Goal: Task Accomplishment & Management: Use online tool/utility

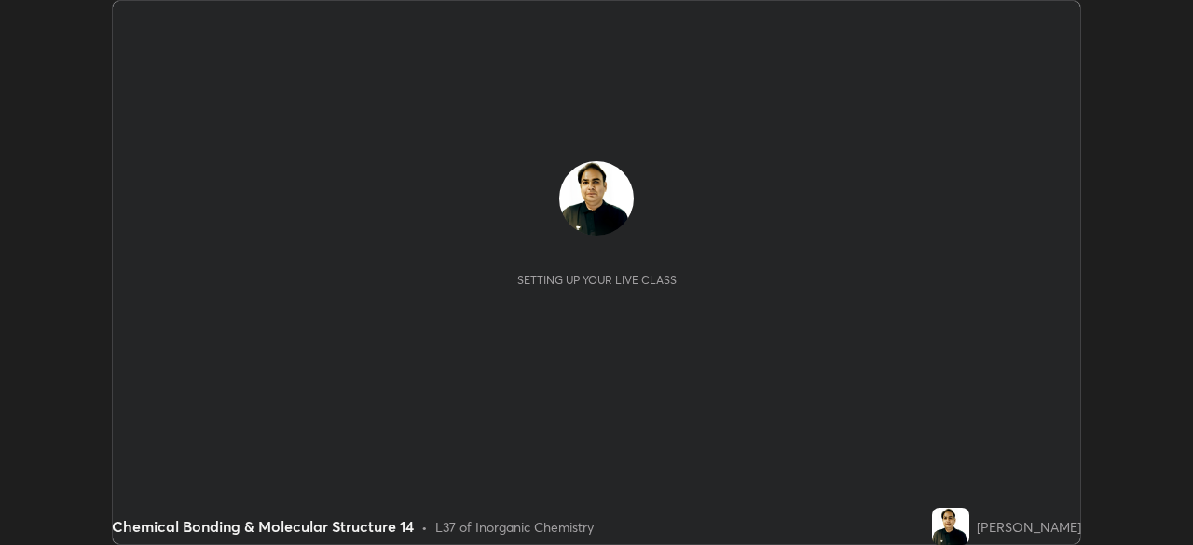
scroll to position [545, 1192]
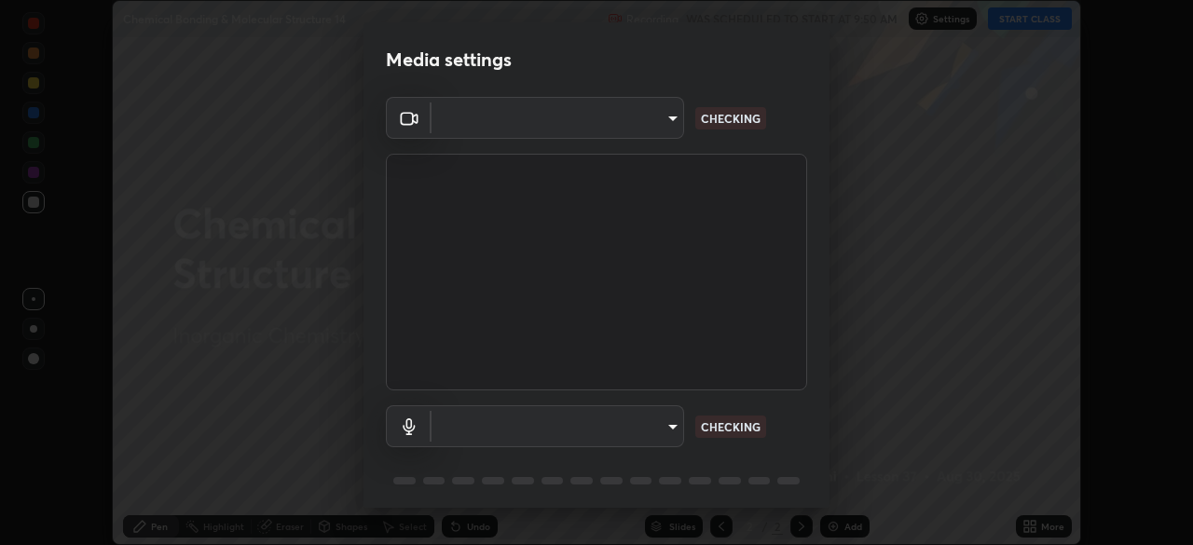
type input "495e9aafafa99ab02b2630cd73316b4ffac4e6b0a44c495734db4bb24564e739"
click at [562, 422] on body "Erase all Chemical Bonding & Molecular Structure 14 Recording WAS SCHEDULED TO …" at bounding box center [596, 272] width 1193 height 545
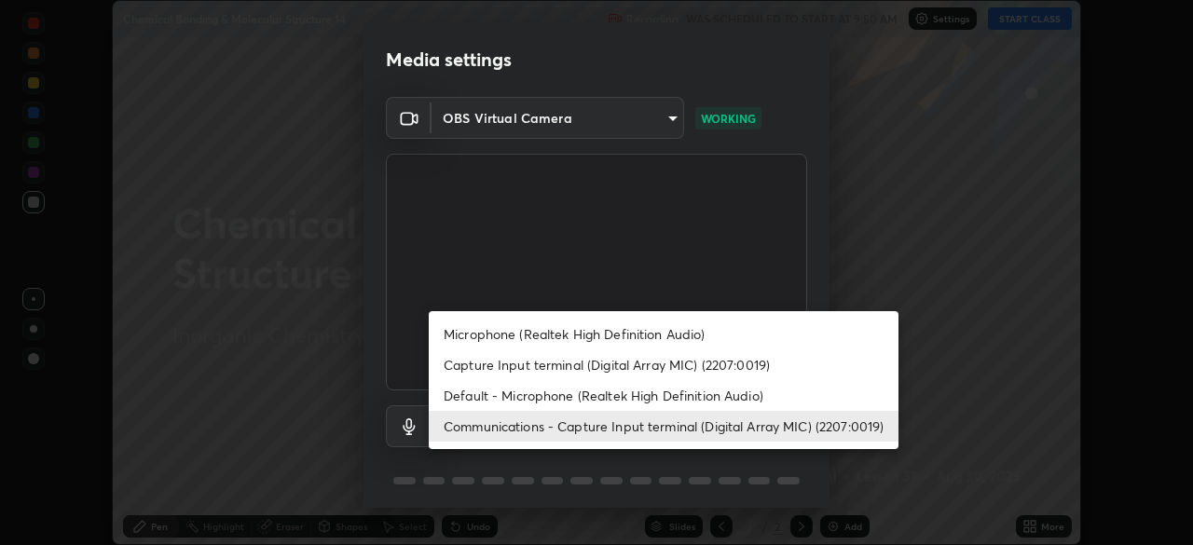
click at [519, 336] on li "Microphone (Realtek High Definition Audio)" at bounding box center [664, 334] width 470 height 31
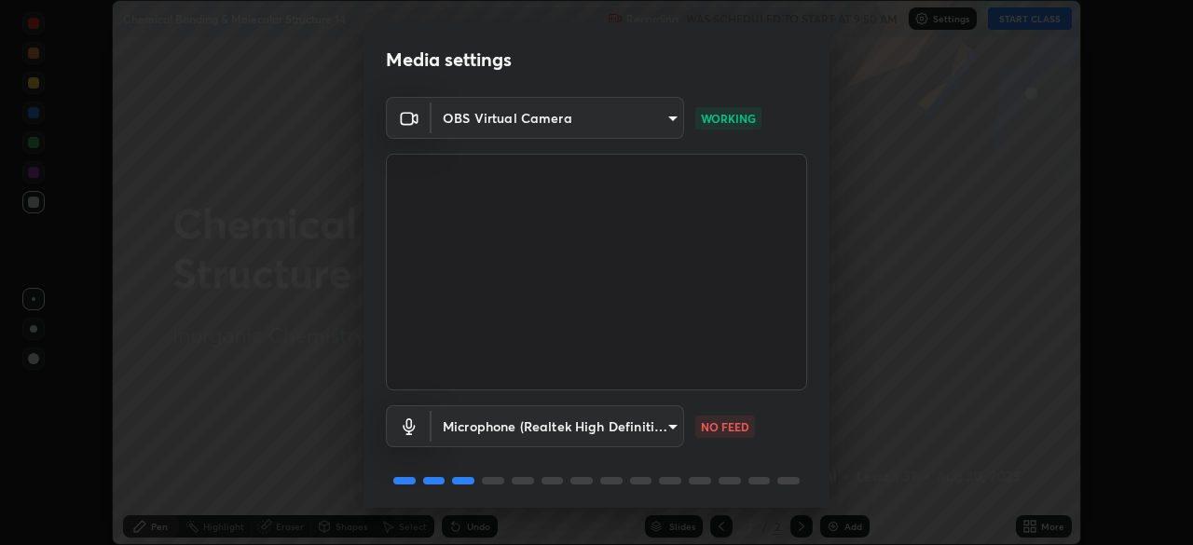
scroll to position [66, 0]
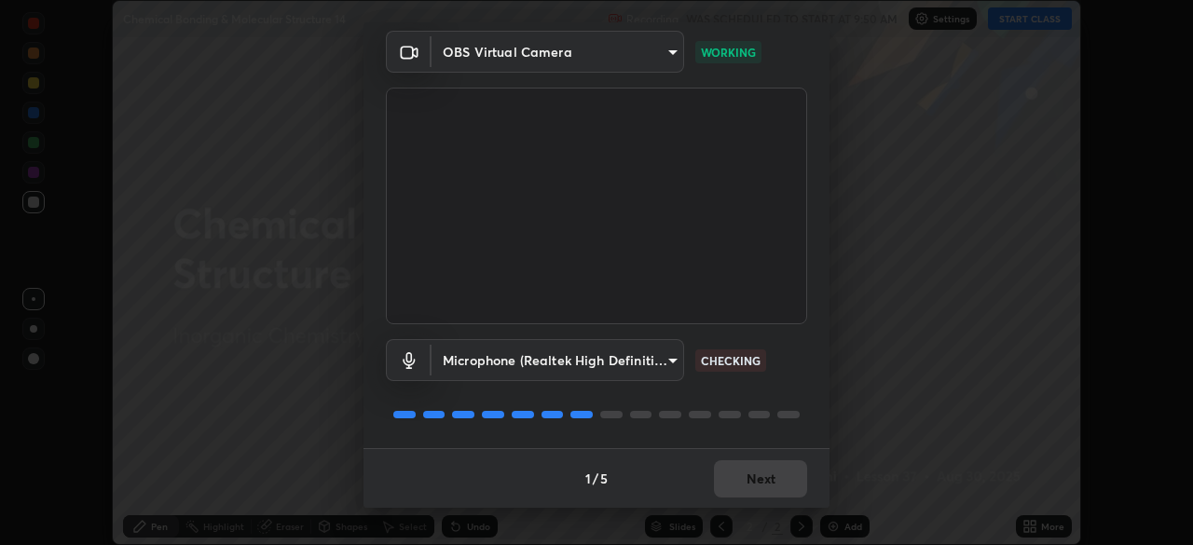
click at [567, 364] on body "Erase all Chemical Bonding & Molecular Structure 14 Recording WAS SCHEDULED TO …" at bounding box center [596, 272] width 1193 height 545
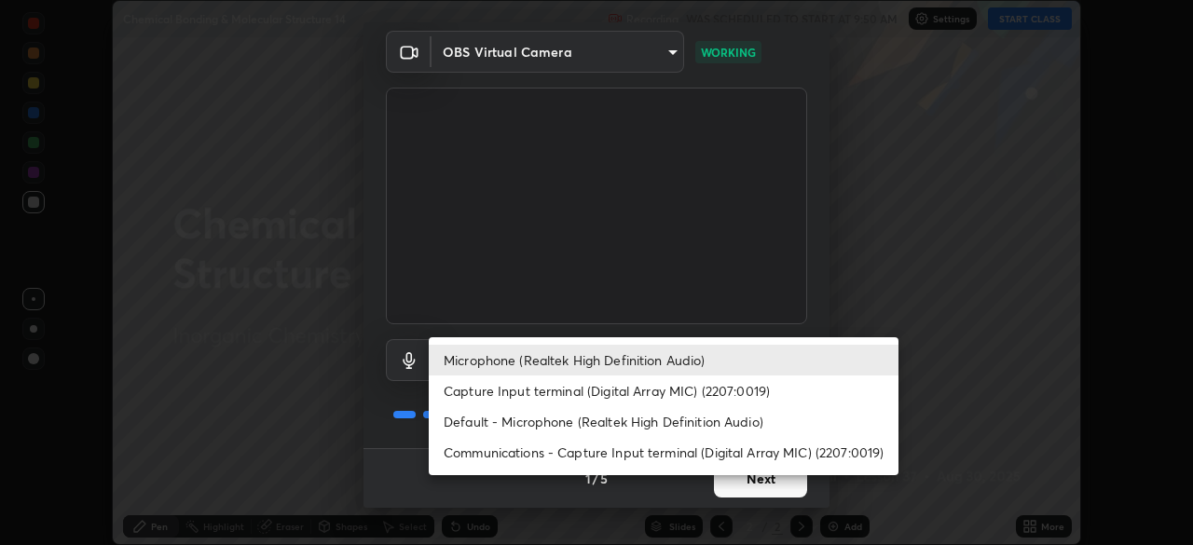
click at [507, 420] on li "Default - Microphone (Realtek High Definition Audio)" at bounding box center [664, 421] width 470 height 31
type input "default"
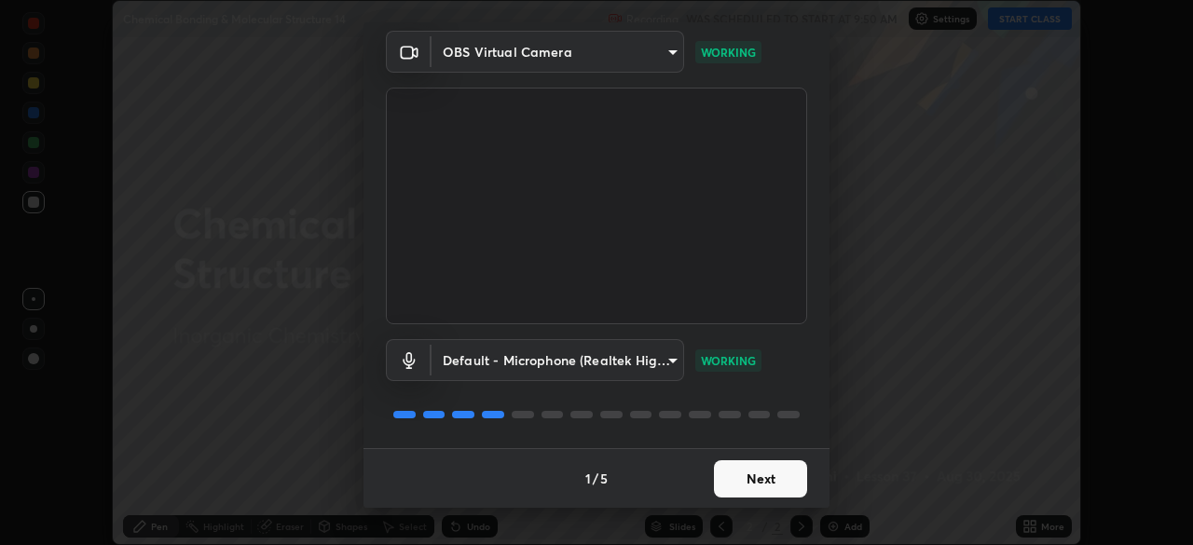
click at [733, 477] on button "Next" at bounding box center [760, 478] width 93 height 37
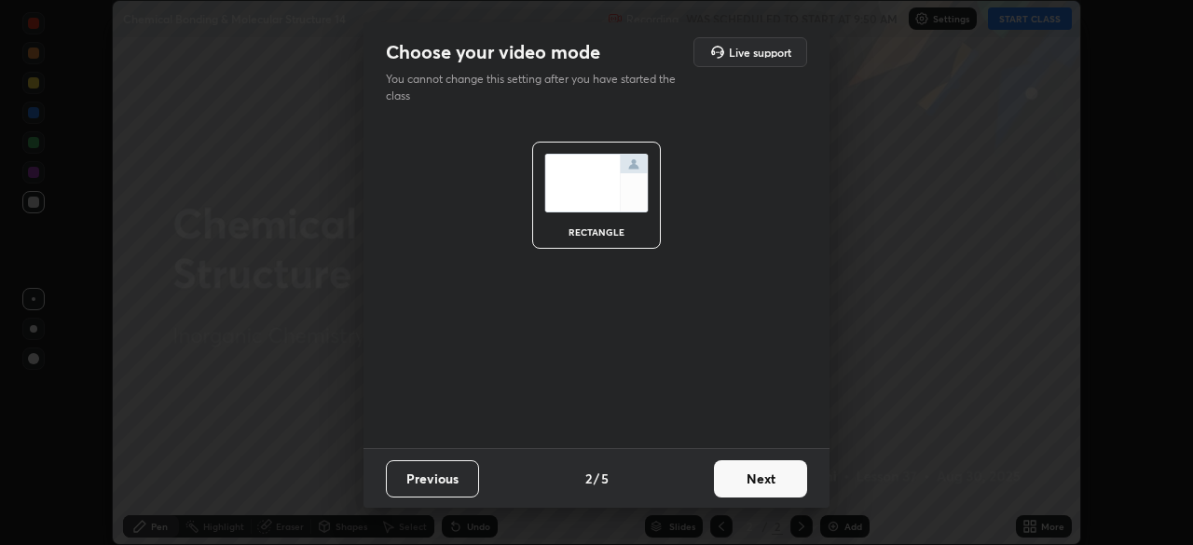
click at [733, 485] on button "Next" at bounding box center [760, 478] width 93 height 37
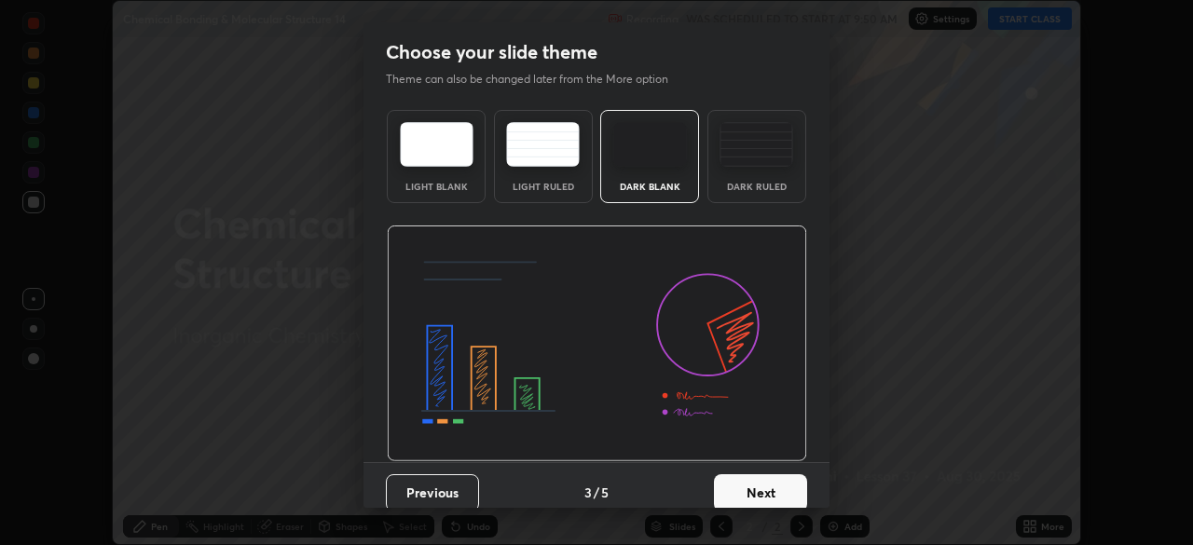
click at [740, 488] on button "Next" at bounding box center [760, 492] width 93 height 37
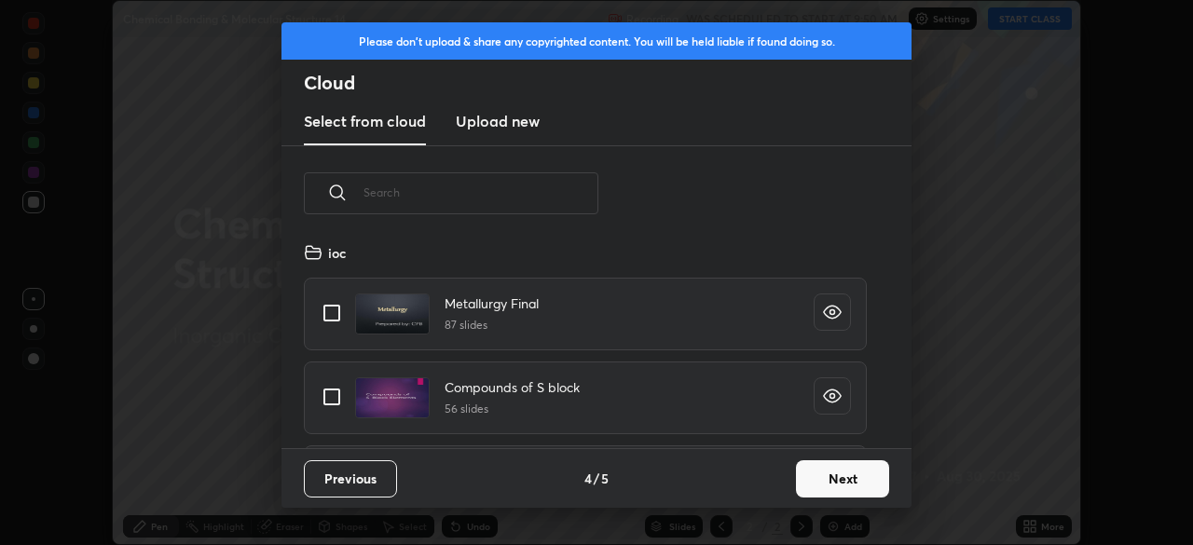
scroll to position [207, 598]
click at [797, 479] on button "Next" at bounding box center [842, 478] width 93 height 37
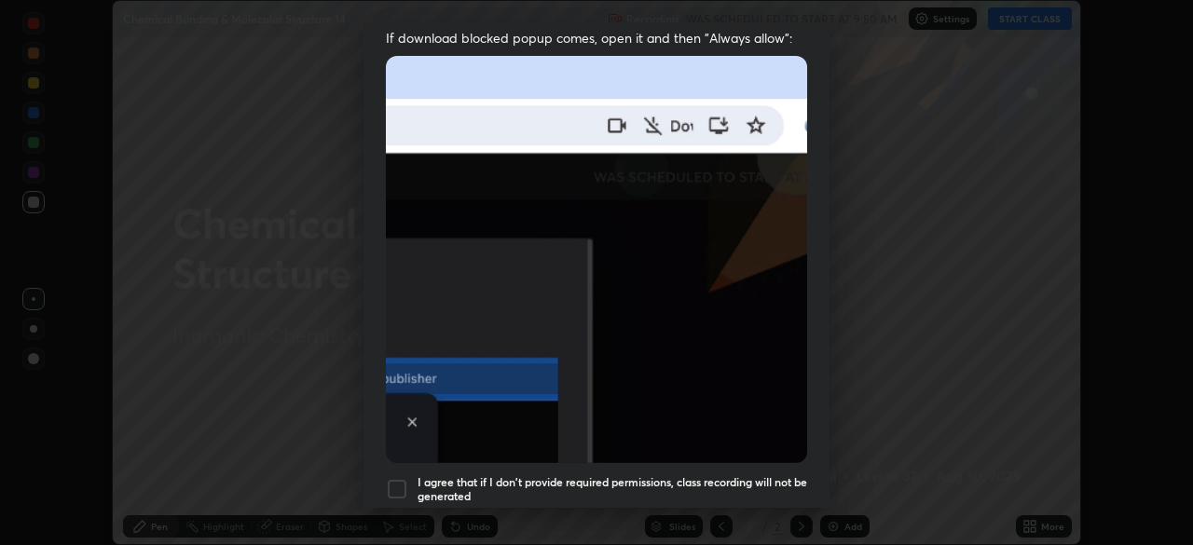
scroll to position [404, 0]
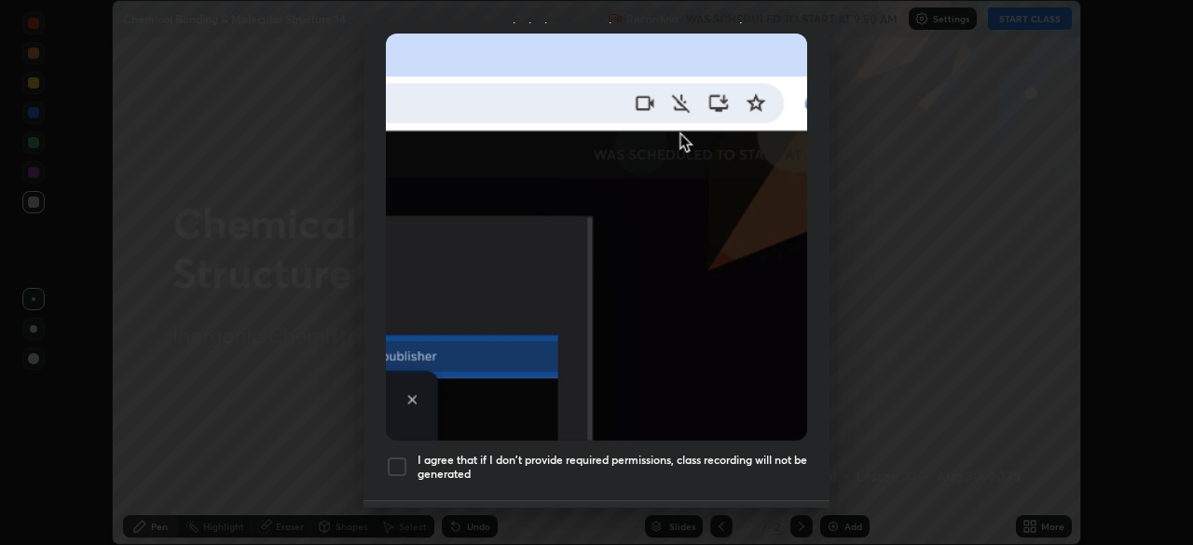
click at [393, 456] on div at bounding box center [397, 467] width 22 height 22
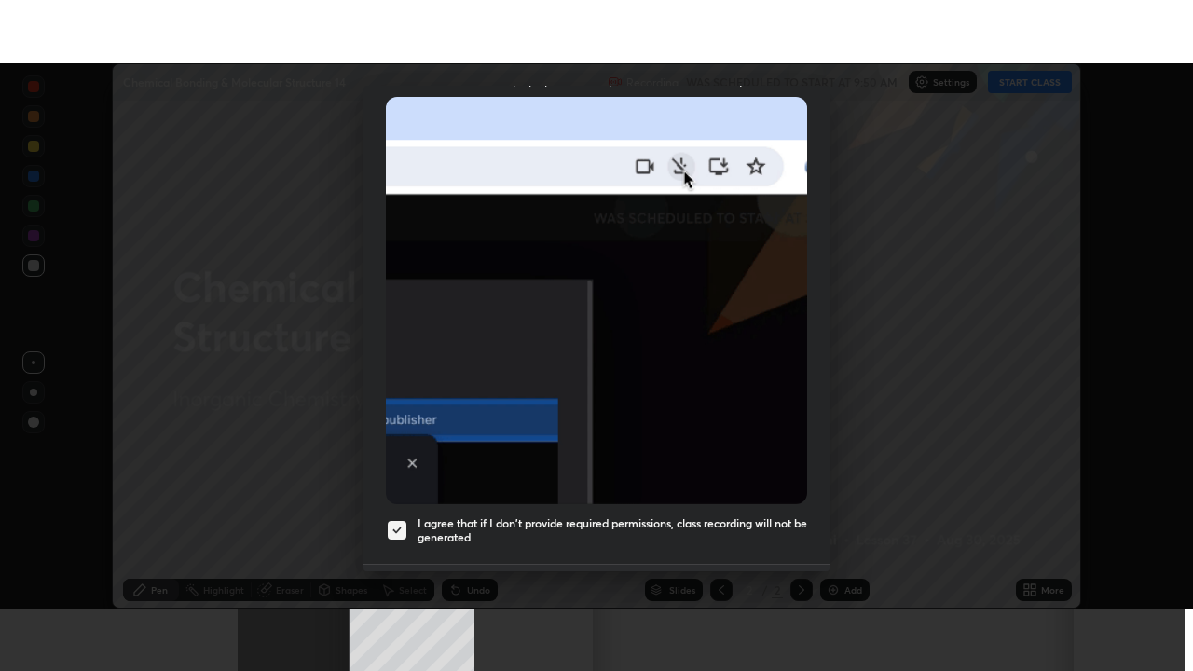
scroll to position [446, 0]
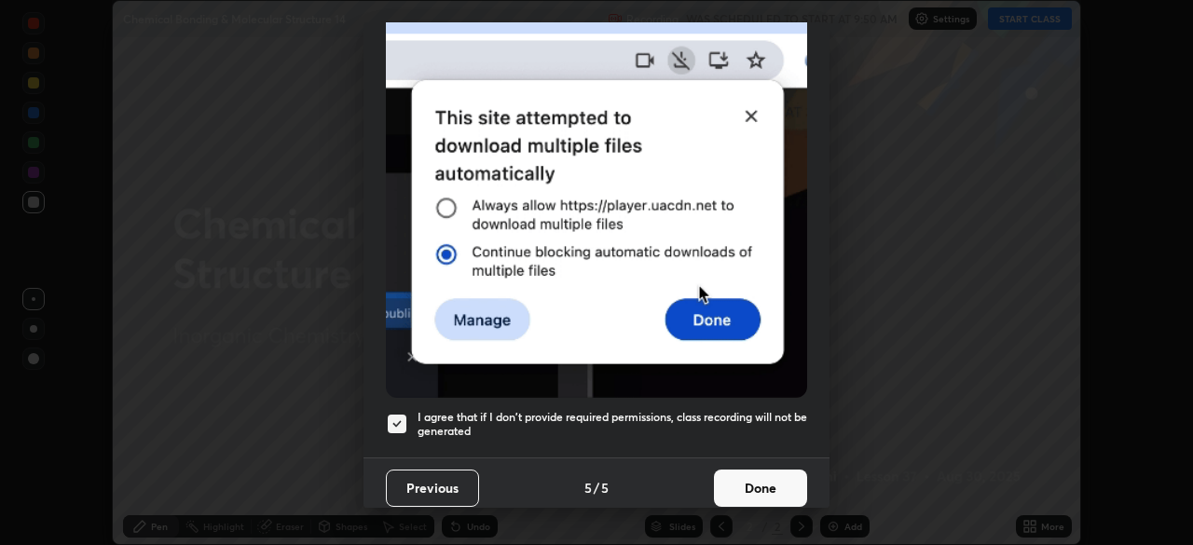
click at [738, 479] on button "Done" at bounding box center [760, 488] width 93 height 37
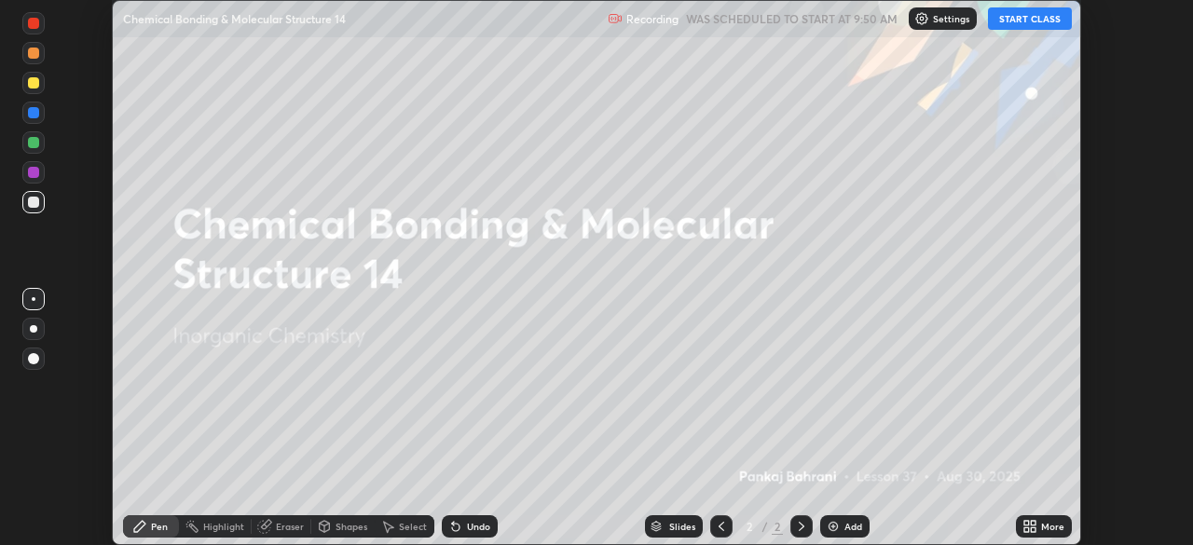
click at [1025, 523] on icon at bounding box center [1026, 523] width 5 height 5
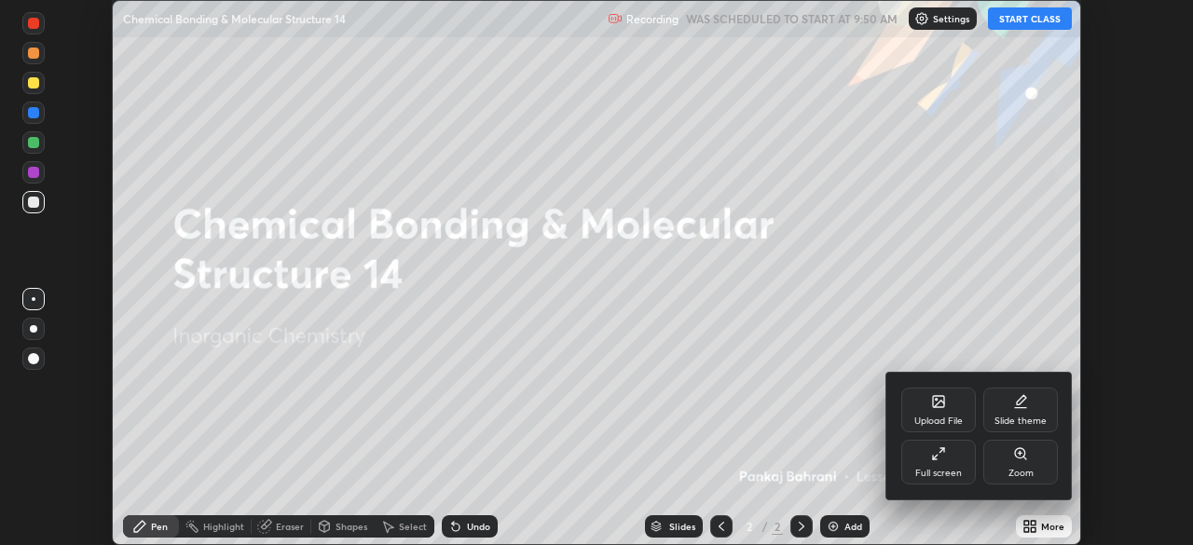
click at [936, 471] on div "Full screen" at bounding box center [938, 473] width 47 height 9
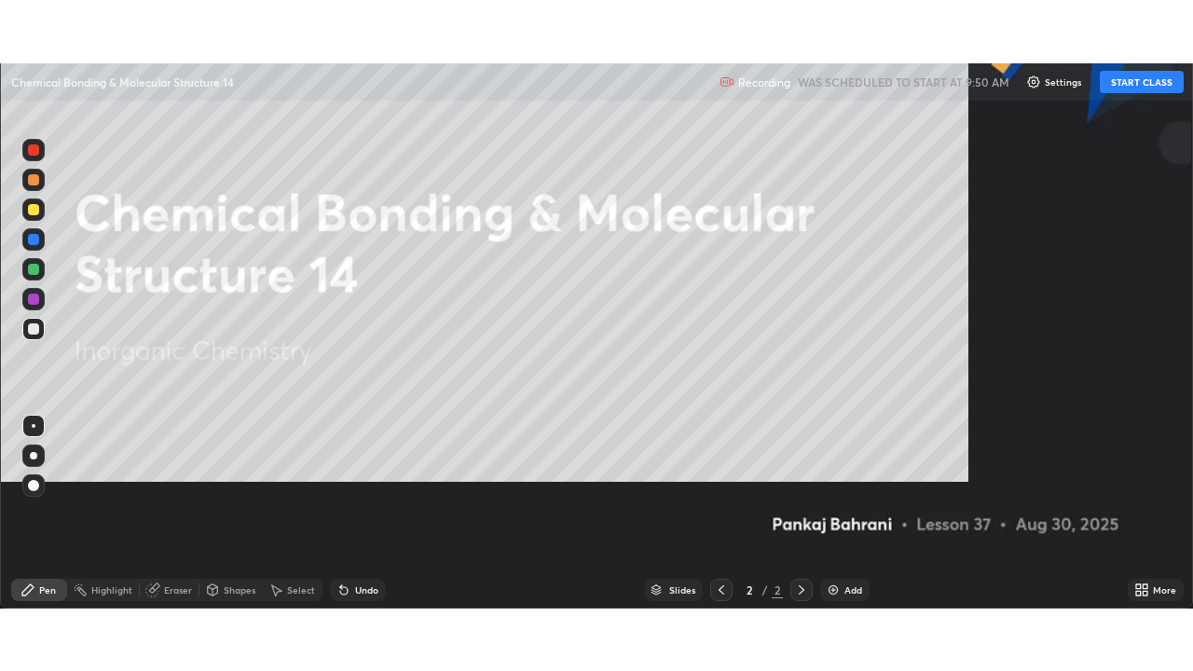
scroll to position [671, 1193]
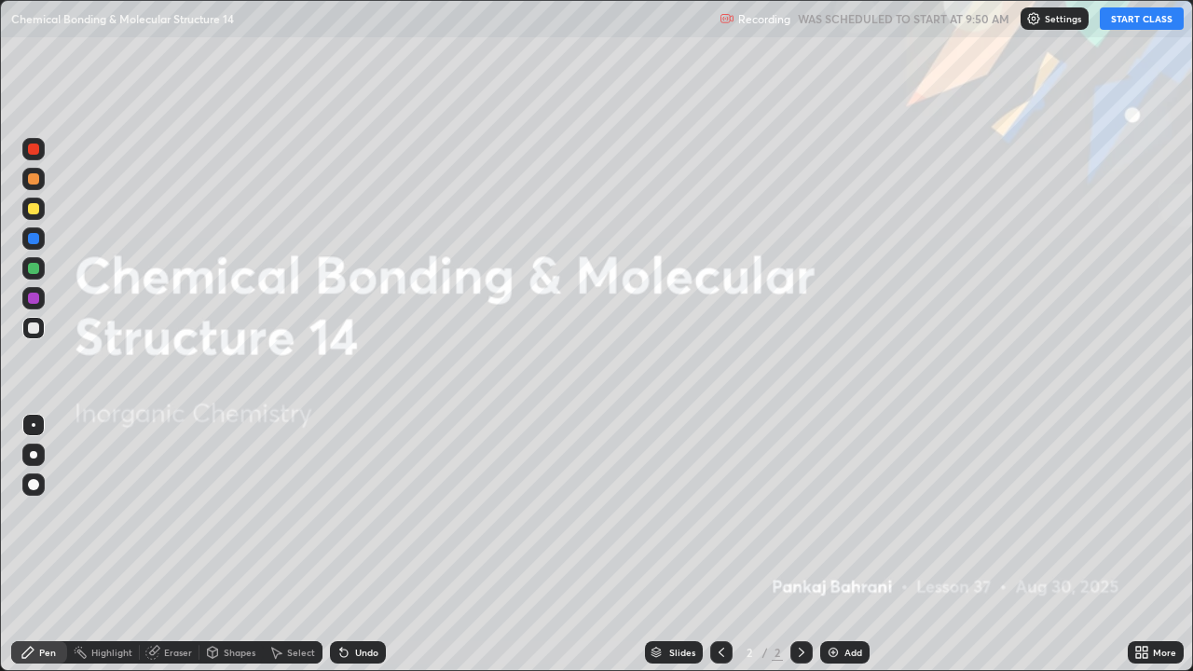
click at [1132, 21] on button "START CLASS" at bounding box center [1142, 18] width 84 height 22
click at [844, 544] on div "Add" at bounding box center [853, 652] width 18 height 9
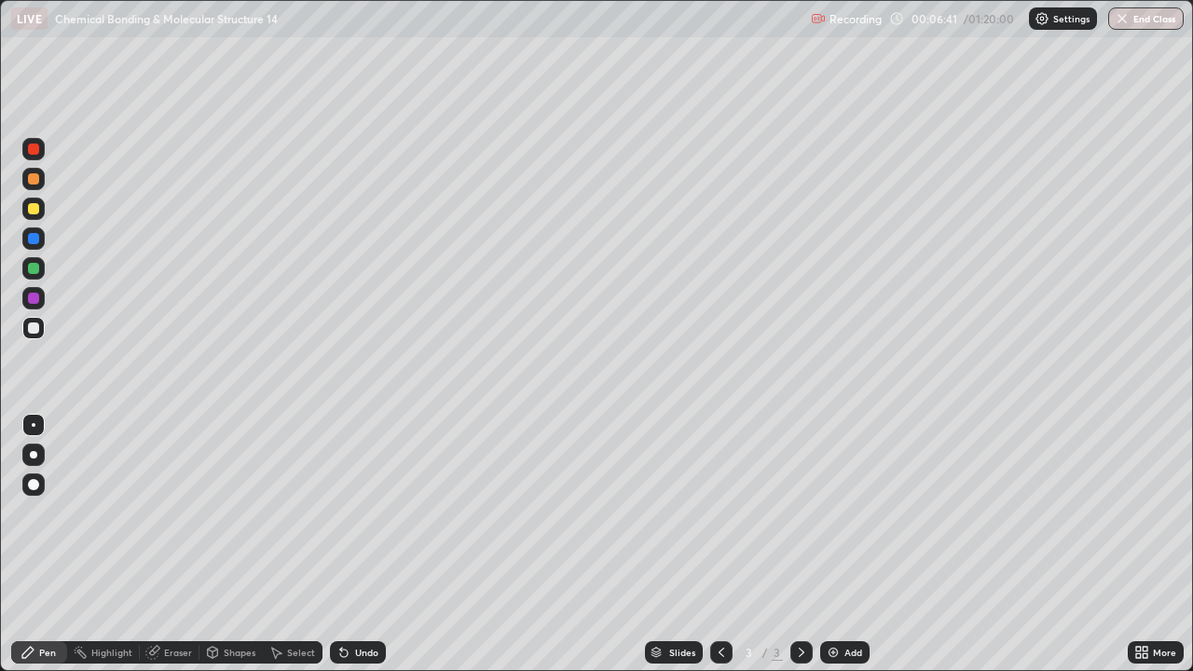
click at [41, 267] on div at bounding box center [33, 268] width 22 height 22
click at [42, 150] on div at bounding box center [33, 149] width 22 height 22
click at [844, 544] on div "Add" at bounding box center [853, 652] width 18 height 9
click at [34, 331] on div at bounding box center [33, 327] width 11 height 11
click at [361, 544] on div "Undo" at bounding box center [366, 652] width 23 height 9
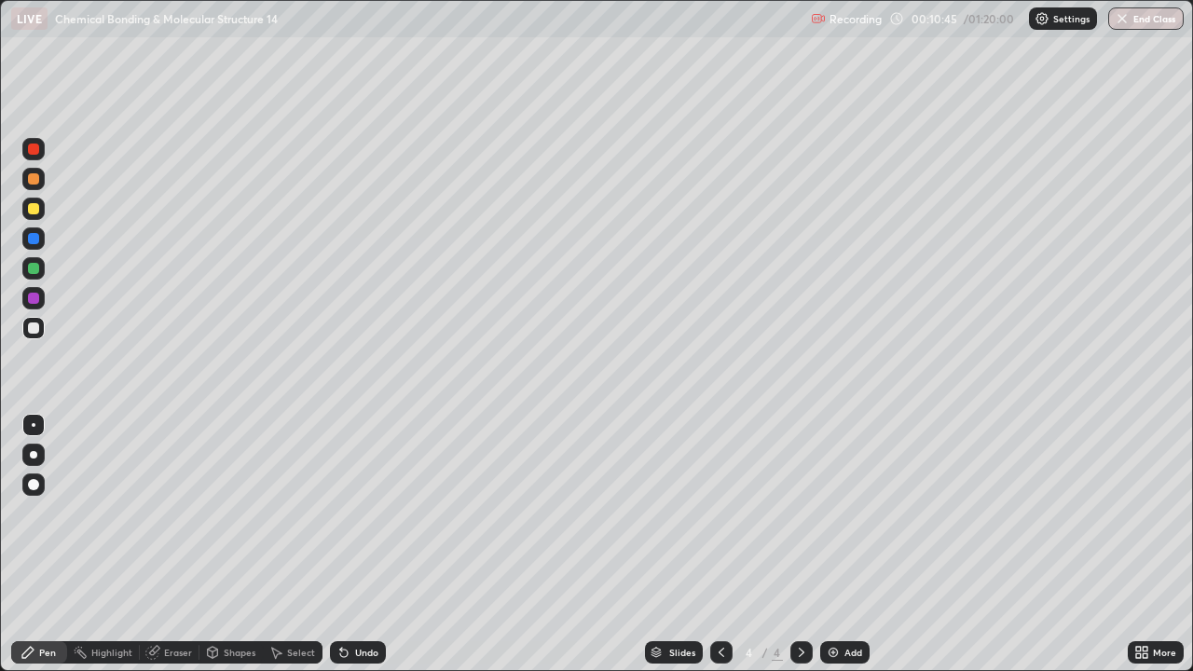
click at [361, 544] on div "Undo" at bounding box center [366, 652] width 23 height 9
click at [350, 544] on div "Undo" at bounding box center [358, 652] width 56 height 22
click at [359, 544] on div "Undo" at bounding box center [366, 652] width 23 height 9
click at [363, 544] on div "Undo" at bounding box center [366, 652] width 23 height 9
click at [364, 544] on div "Undo" at bounding box center [366, 652] width 23 height 9
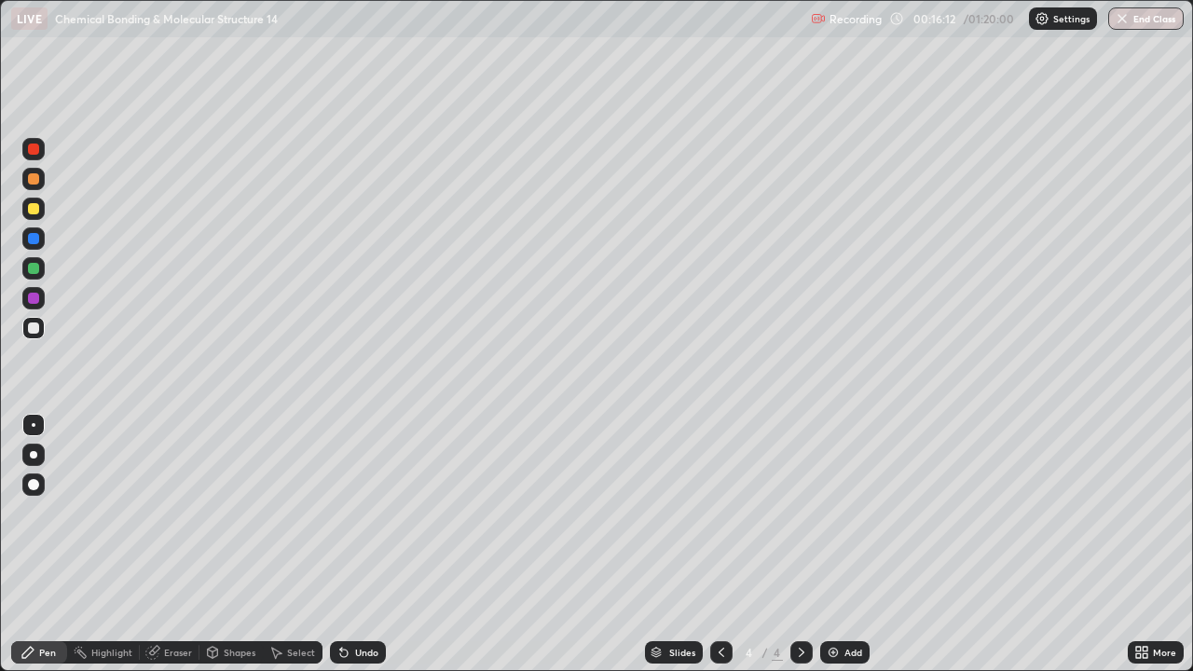
click at [368, 544] on div "Undo" at bounding box center [366, 652] width 23 height 9
click at [367, 544] on div "Undo" at bounding box center [358, 652] width 56 height 22
click at [363, 544] on div "Undo" at bounding box center [366, 652] width 23 height 9
click at [363, 544] on div "Undo" at bounding box center [358, 652] width 56 height 22
click at [366, 544] on div "Undo" at bounding box center [358, 652] width 56 height 22
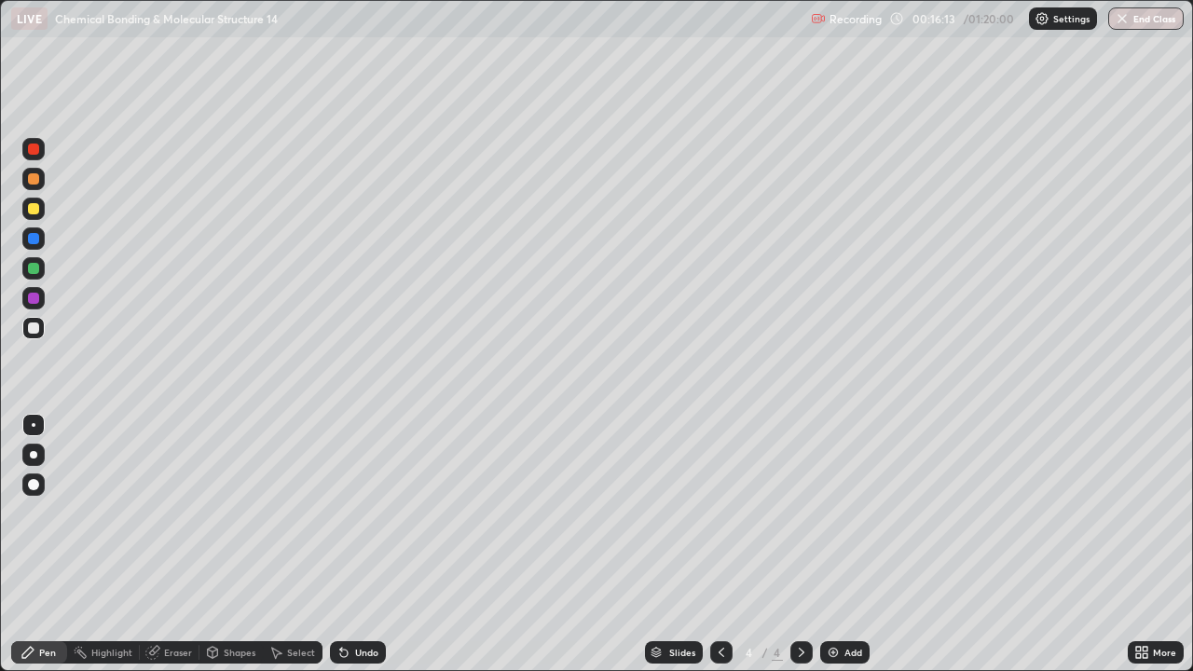
click at [368, 544] on div "Undo" at bounding box center [358, 652] width 56 height 22
click at [840, 544] on div "Add" at bounding box center [844, 652] width 49 height 22
click at [35, 180] on div at bounding box center [33, 178] width 11 height 11
click at [31, 333] on div at bounding box center [33, 327] width 11 height 11
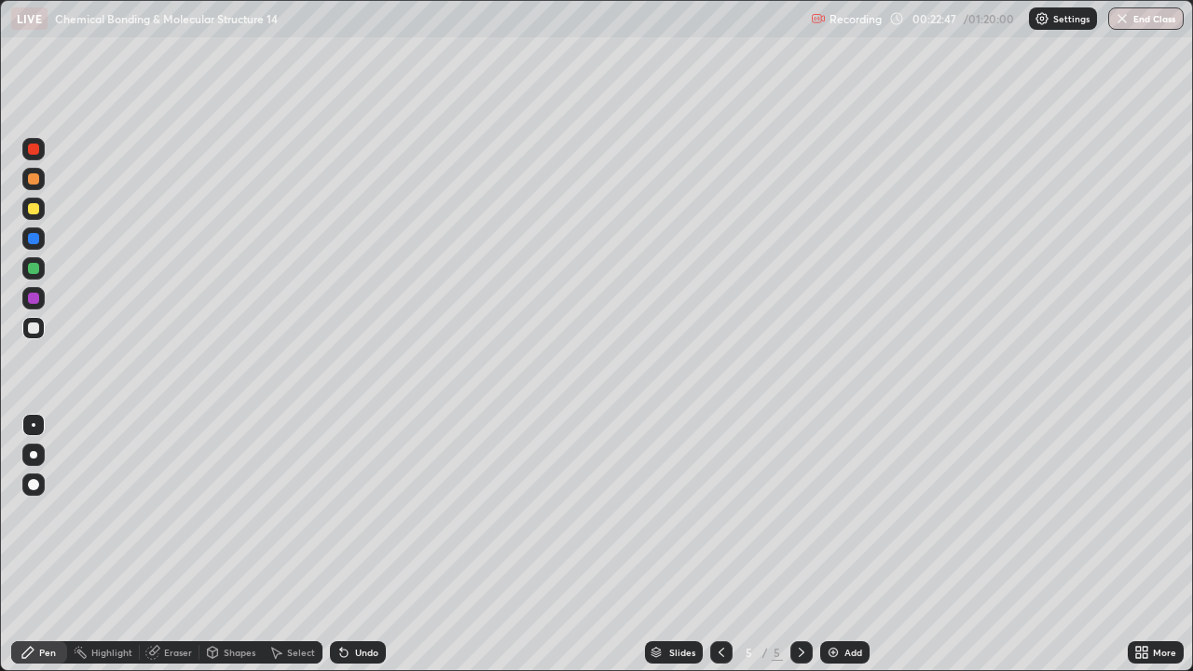
click at [851, 544] on div "Add" at bounding box center [844, 652] width 49 height 22
click at [720, 544] on icon at bounding box center [721, 652] width 15 height 15
click at [844, 544] on div "Add" at bounding box center [853, 652] width 18 height 9
click at [38, 213] on div at bounding box center [33, 209] width 22 height 22
click at [34, 269] on div at bounding box center [33, 268] width 11 height 11
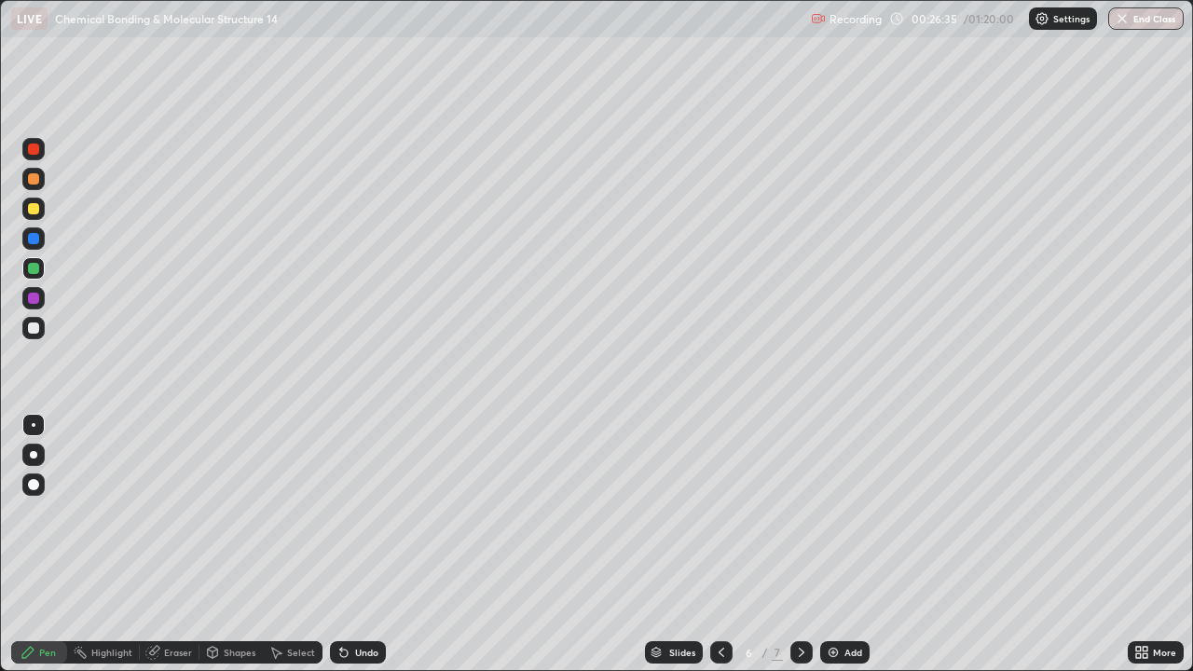
click at [376, 544] on div "Undo" at bounding box center [358, 652] width 56 height 22
click at [720, 544] on icon at bounding box center [721, 652] width 15 height 15
click at [809, 544] on div at bounding box center [801, 652] width 22 height 22
click at [778, 544] on div "7" at bounding box center [777, 652] width 11 height 17
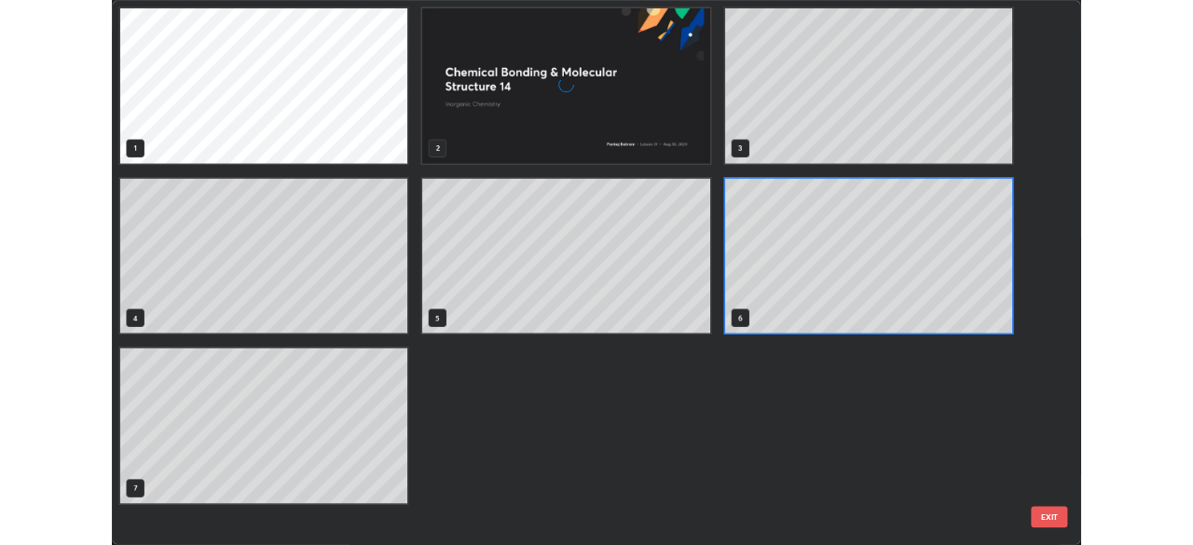
scroll to position [664, 1182]
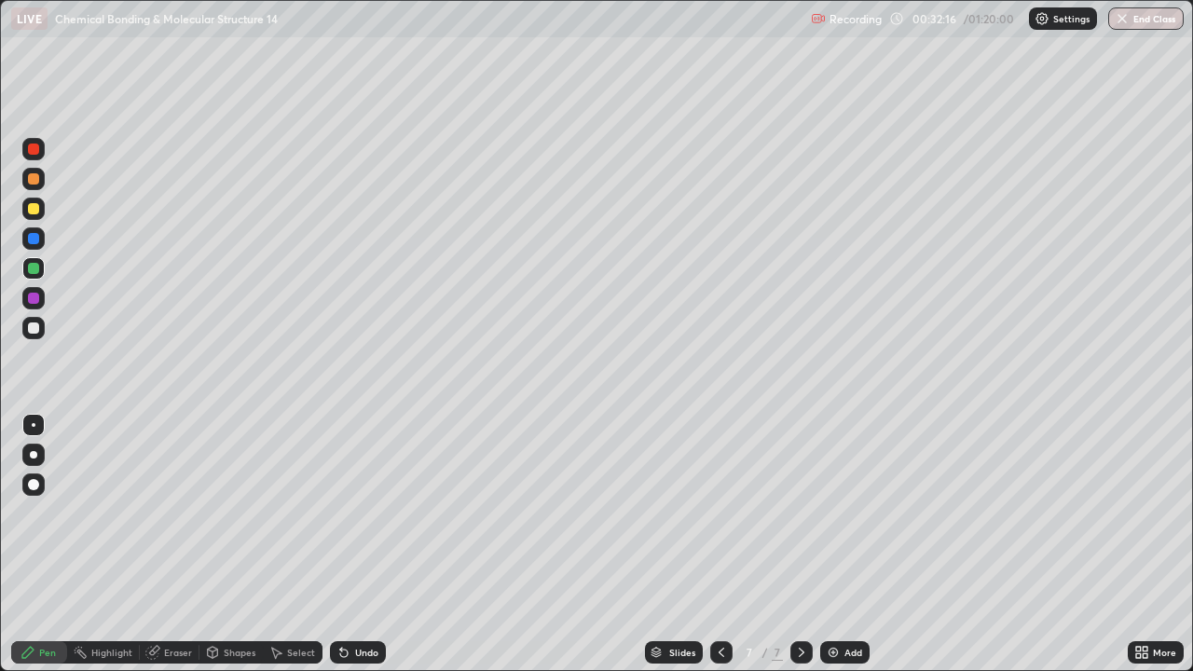
click at [718, 544] on icon at bounding box center [721, 652] width 15 height 15
click at [830, 544] on img at bounding box center [833, 652] width 15 height 15
click at [720, 544] on icon at bounding box center [721, 652] width 15 height 15
click at [800, 544] on icon at bounding box center [801, 652] width 15 height 15
click at [831, 544] on img at bounding box center [833, 652] width 15 height 15
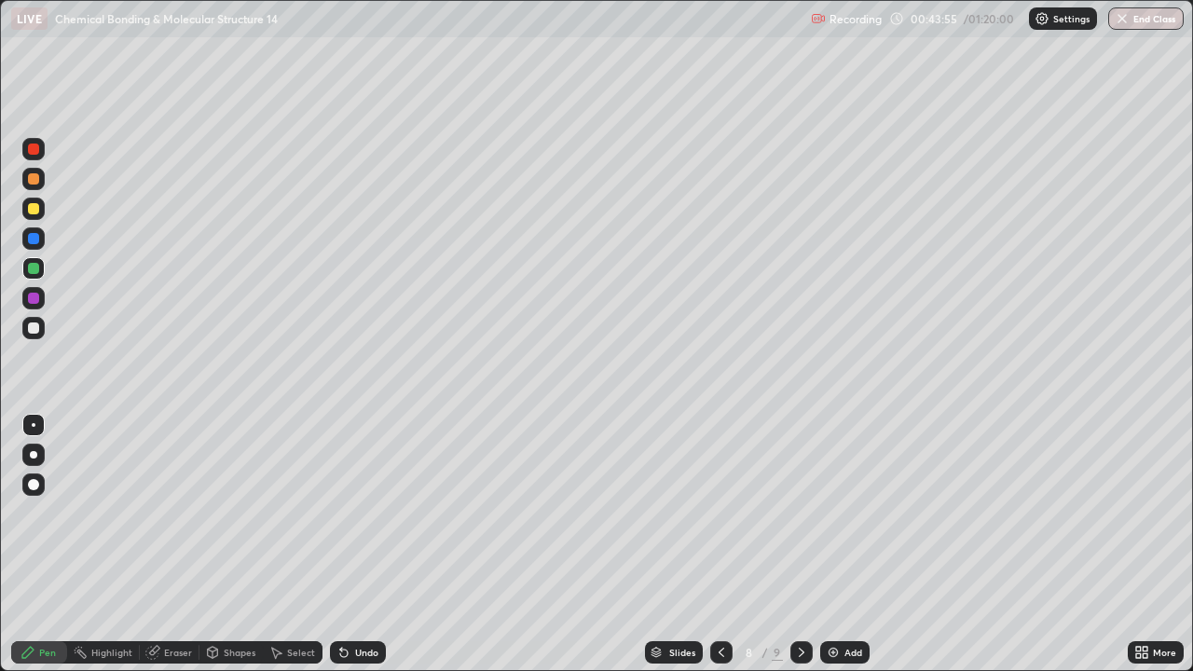
click at [44, 216] on div at bounding box center [33, 209] width 22 height 30
click at [43, 330] on div at bounding box center [33, 328] width 22 height 22
click at [844, 544] on div "Add" at bounding box center [853, 652] width 18 height 9
click at [31, 273] on div at bounding box center [33, 268] width 11 height 11
click at [35, 303] on div at bounding box center [33, 298] width 11 height 11
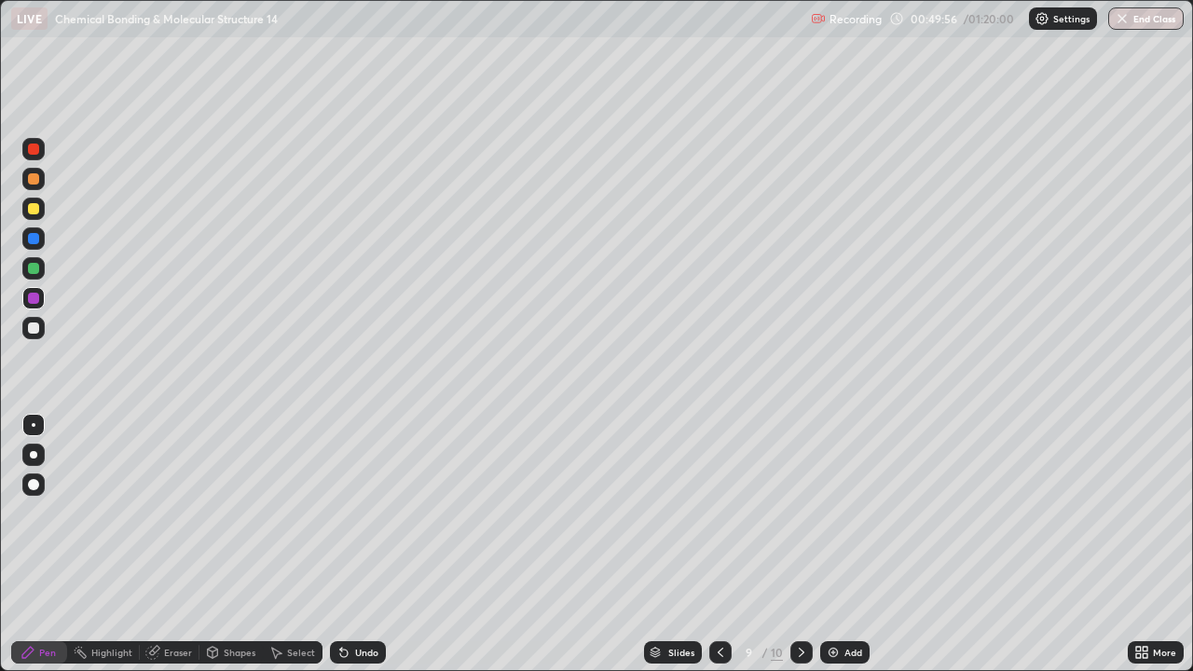
click at [32, 272] on div at bounding box center [33, 268] width 11 height 11
click at [719, 544] on icon at bounding box center [720, 652] width 15 height 15
click at [799, 544] on icon at bounding box center [801, 652] width 15 height 15
click at [846, 544] on div "Add" at bounding box center [853, 652] width 18 height 9
click at [719, 544] on icon at bounding box center [722, 652] width 6 height 9
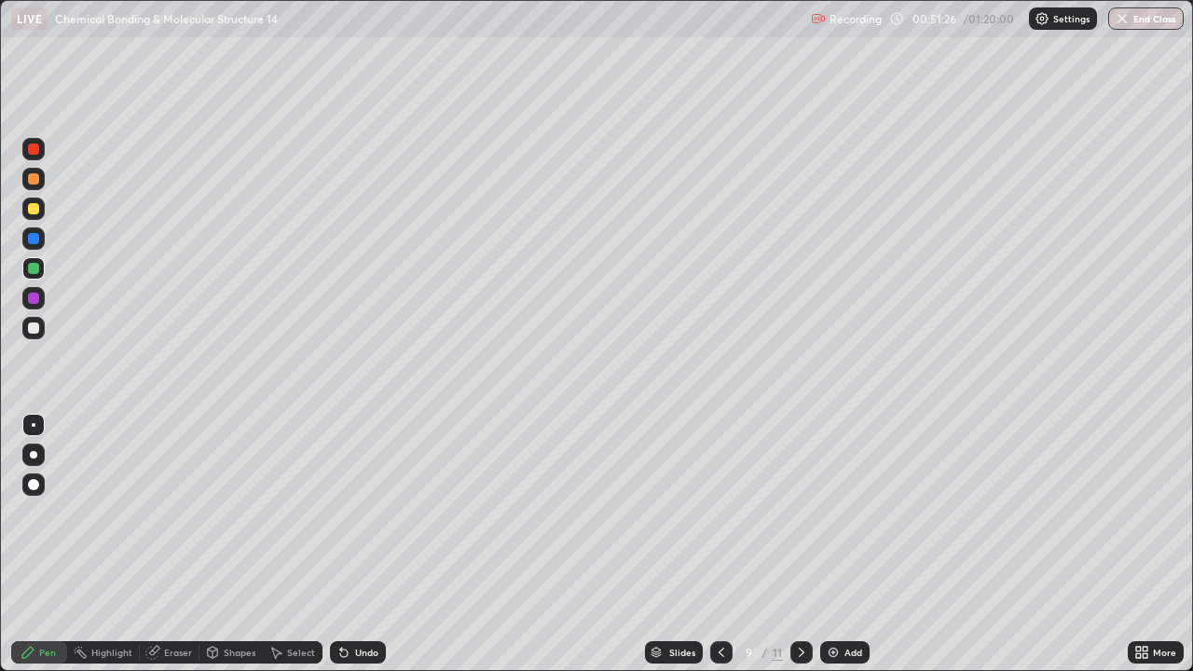
click at [719, 544] on icon at bounding box center [721, 652] width 15 height 15
click at [720, 544] on div at bounding box center [721, 652] width 22 height 22
click at [723, 544] on div at bounding box center [721, 652] width 22 height 22
click at [720, 544] on icon at bounding box center [721, 652] width 15 height 15
click at [800, 544] on icon at bounding box center [801, 652] width 15 height 15
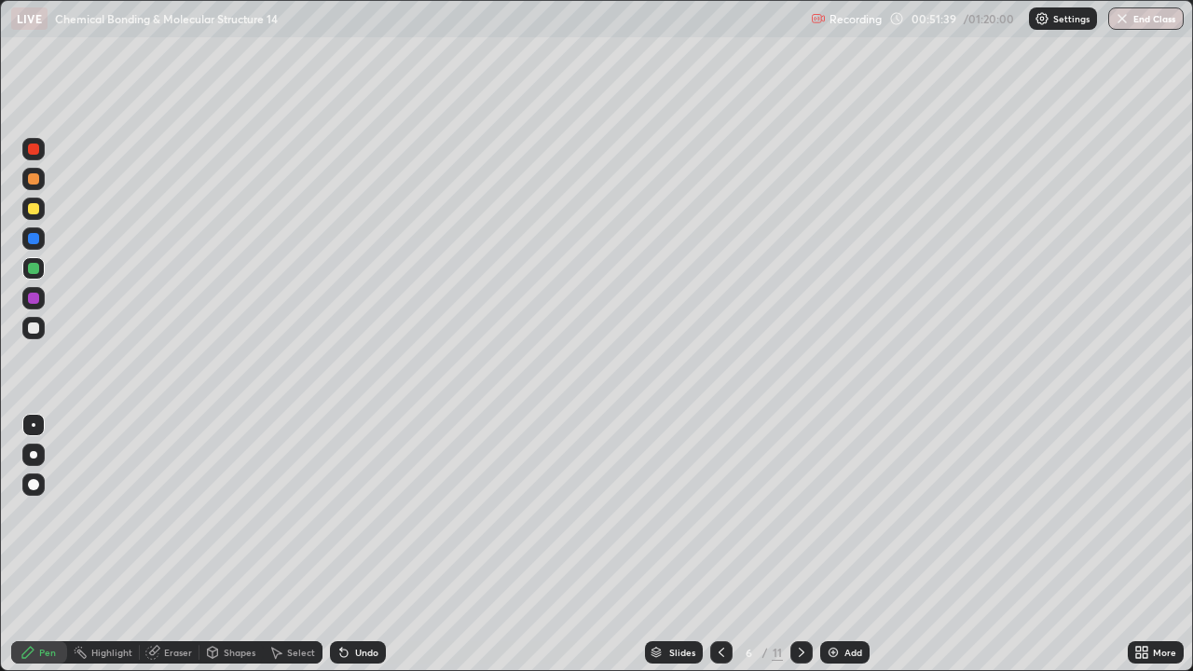
click at [801, 544] on div at bounding box center [801, 652] width 22 height 22
click at [797, 544] on div at bounding box center [801, 652] width 22 height 22
click at [800, 544] on icon at bounding box center [802, 652] width 6 height 9
click at [801, 544] on div at bounding box center [801, 652] width 22 height 22
click at [38, 183] on div at bounding box center [33, 178] width 11 height 11
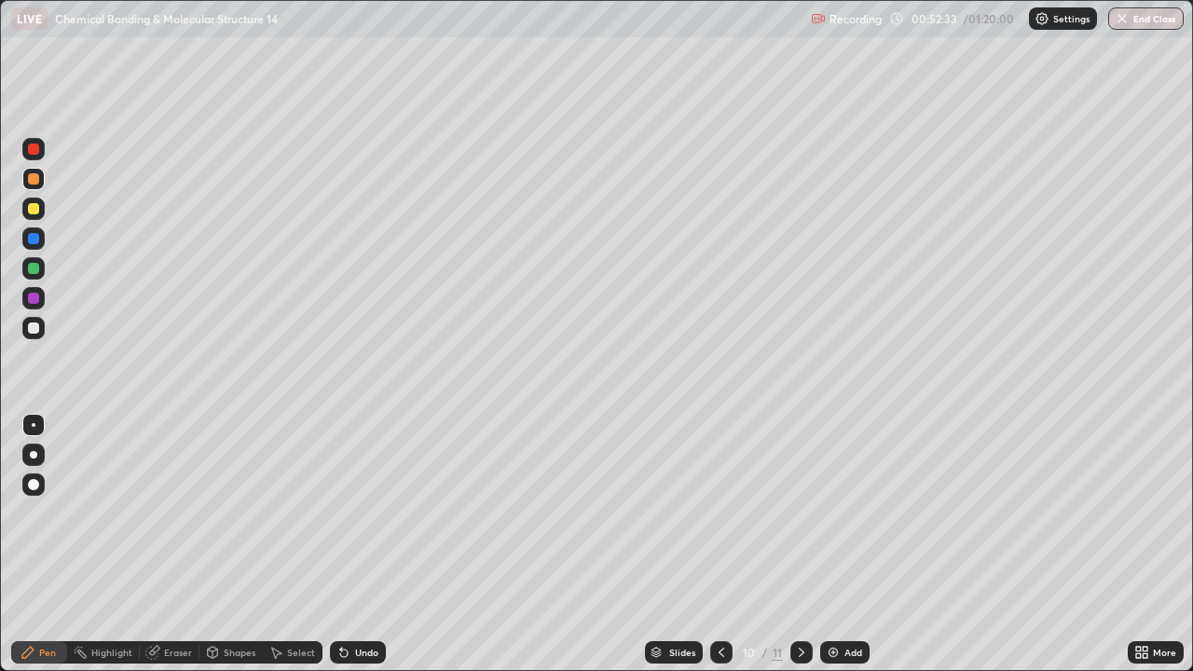
click at [36, 320] on div at bounding box center [33, 328] width 22 height 22
click at [855, 544] on div "Add" at bounding box center [844, 652] width 49 height 22
click at [42, 337] on div at bounding box center [33, 328] width 22 height 30
click at [717, 544] on icon at bounding box center [721, 652] width 15 height 15
click at [720, 544] on icon at bounding box center [721, 652] width 15 height 15
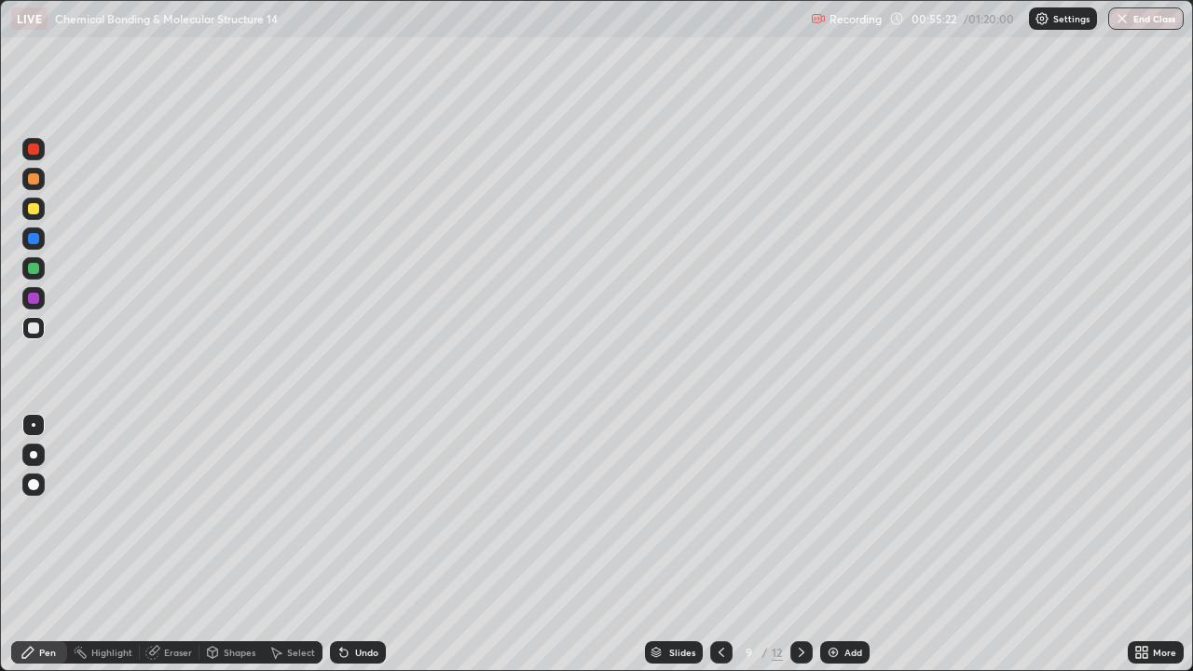
click at [720, 544] on icon at bounding box center [721, 652] width 15 height 15
click at [790, 544] on div at bounding box center [801, 652] width 22 height 22
click at [800, 544] on icon at bounding box center [801, 652] width 15 height 15
click at [799, 544] on icon at bounding box center [801, 652] width 15 height 15
click at [798, 544] on icon at bounding box center [801, 652] width 15 height 15
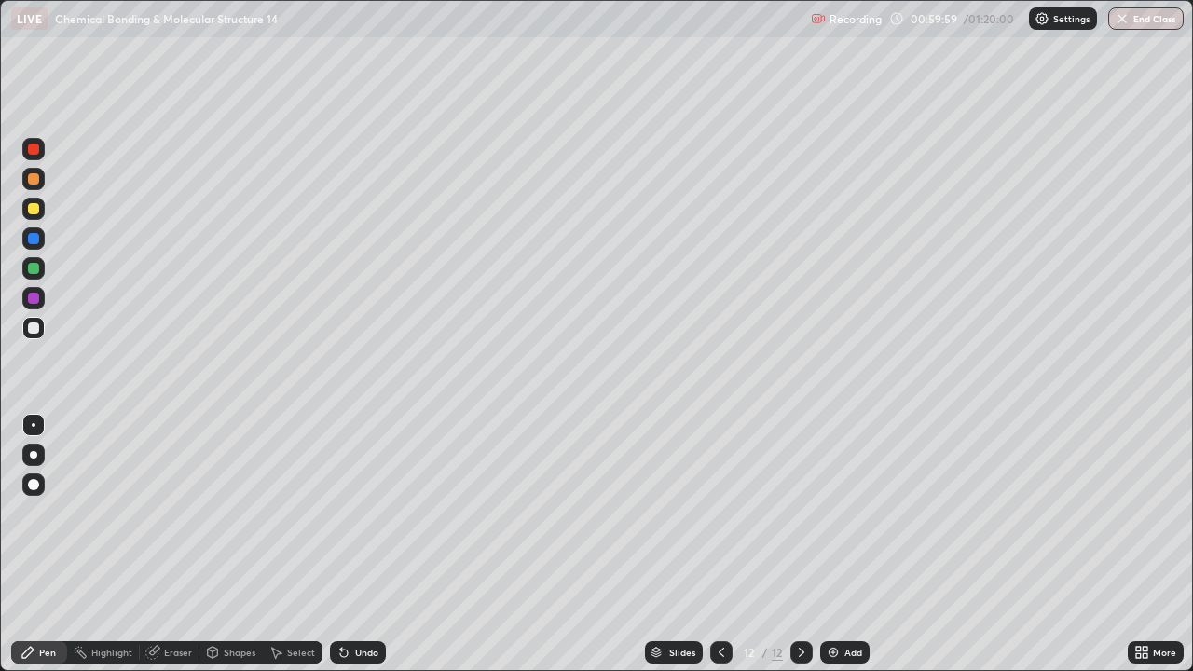
click at [800, 544] on icon at bounding box center [801, 652] width 15 height 15
click at [797, 544] on icon at bounding box center [801, 652] width 15 height 15
click at [841, 544] on div "Add" at bounding box center [844, 652] width 49 height 22
click at [719, 544] on icon at bounding box center [721, 652] width 15 height 15
click at [717, 544] on icon at bounding box center [721, 652] width 15 height 15
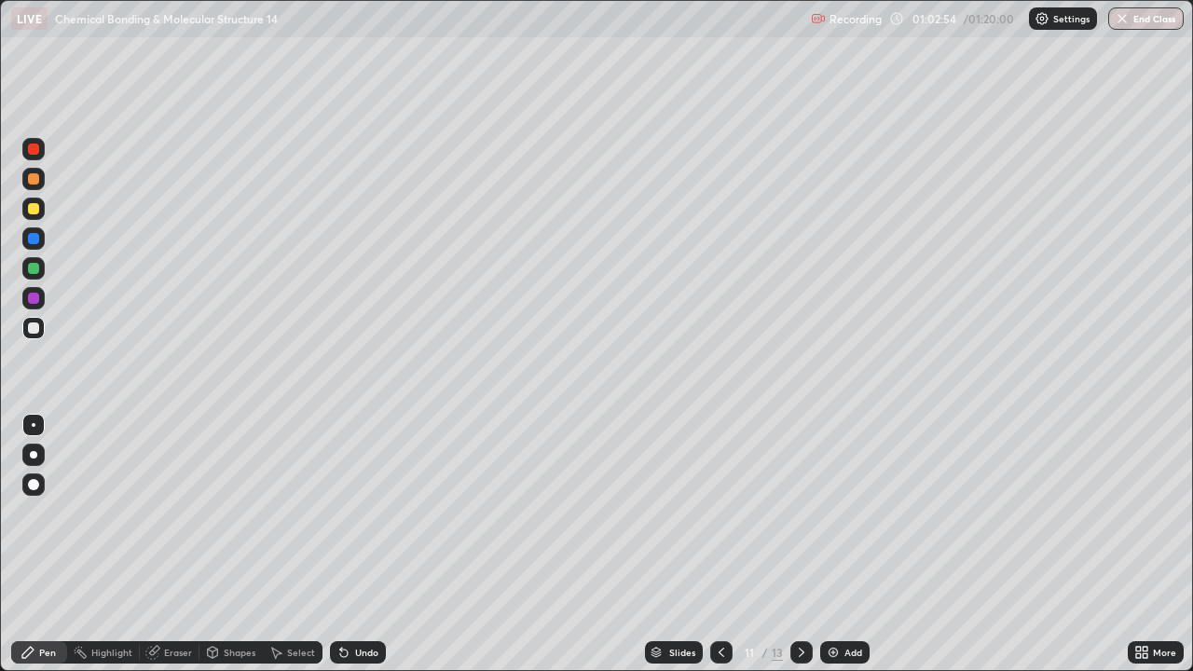
click at [720, 544] on icon at bounding box center [721, 652] width 15 height 15
click at [1144, 15] on button "End Class" at bounding box center [1145, 18] width 75 height 22
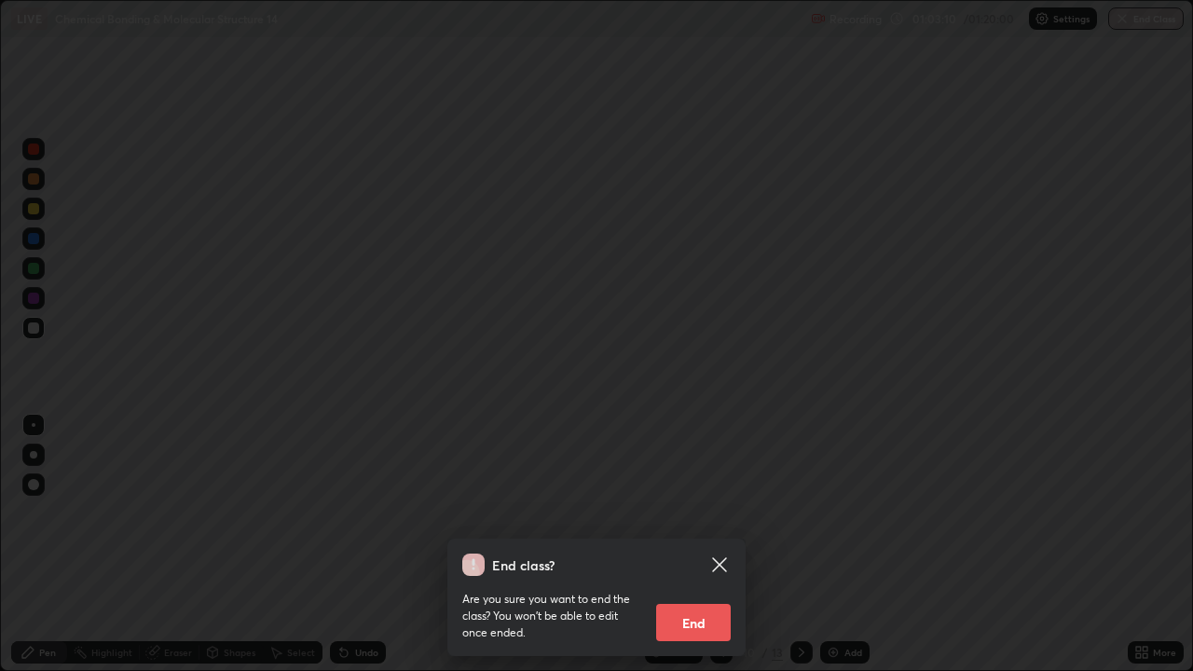
click at [706, 544] on button "End" at bounding box center [693, 622] width 75 height 37
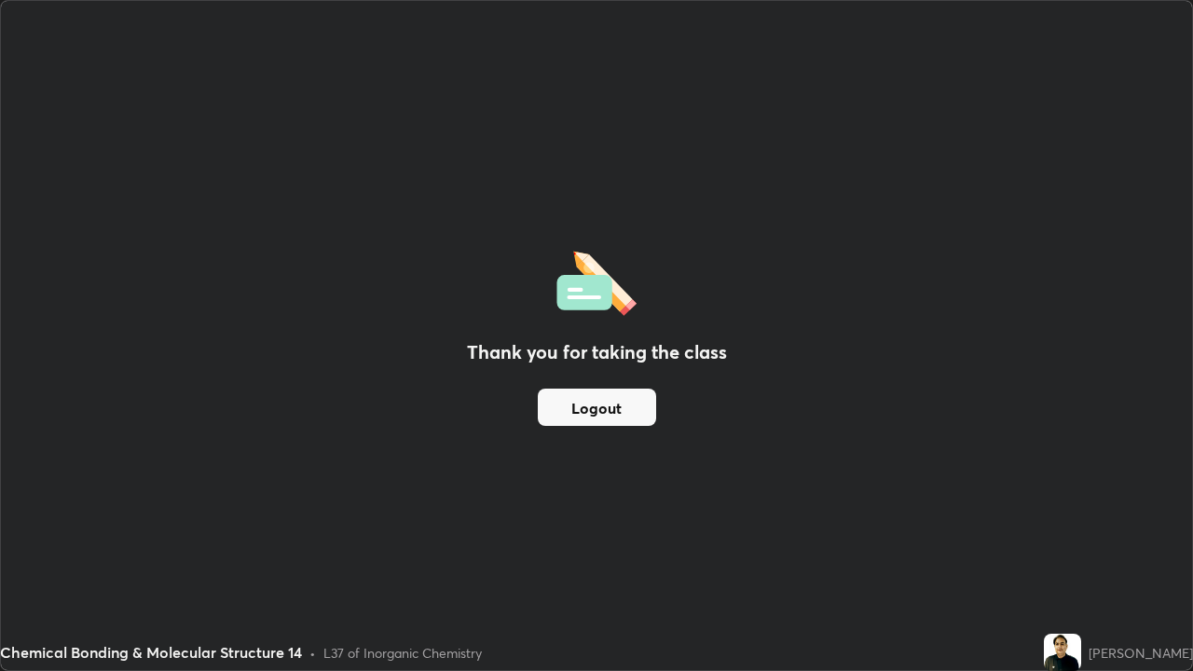
click at [576, 177] on div "Thank you for taking the class Logout" at bounding box center [596, 335] width 1191 height 669
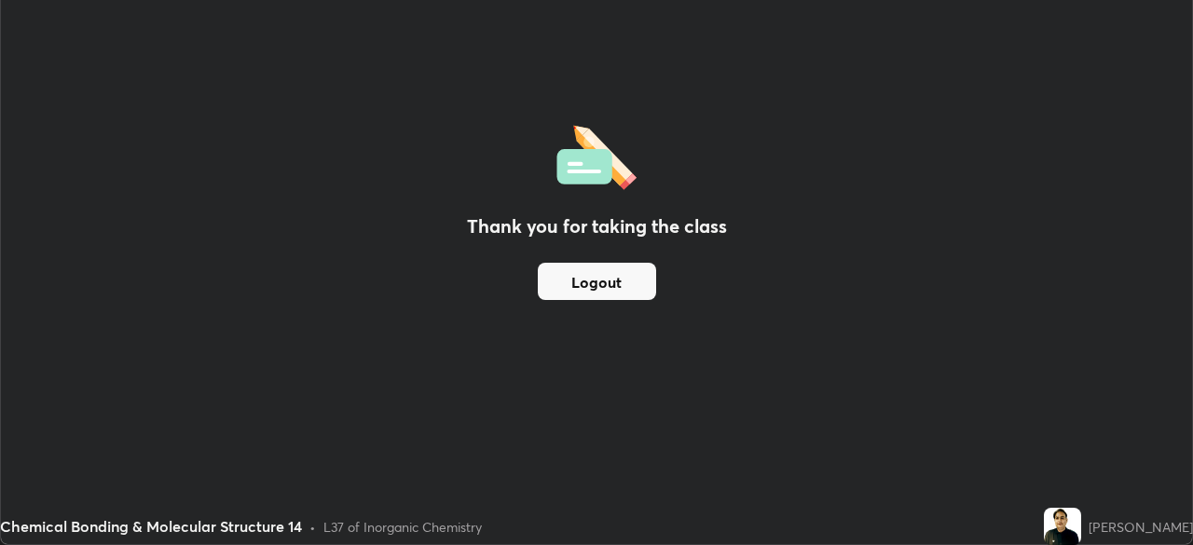
scroll to position [92659, 92012]
